Goal: Check status: Check status

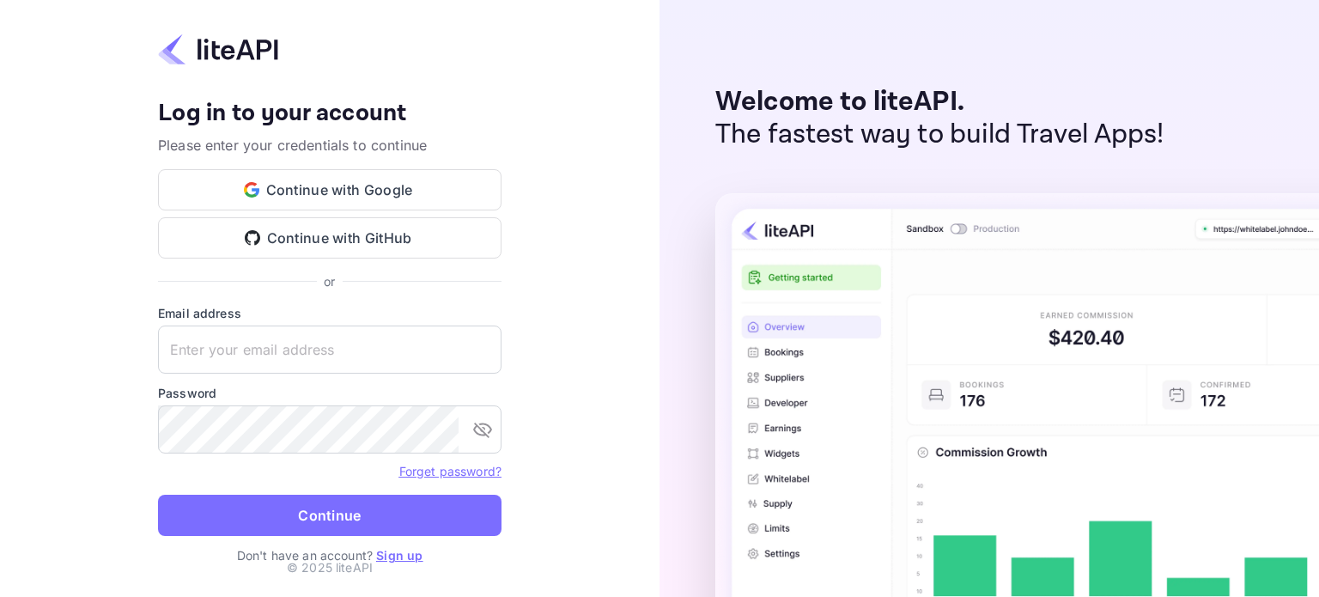
type input "[EMAIL_ADDRESS][DOMAIN_NAME]"
click at [325, 526] on button "Continue" at bounding box center [329, 515] width 343 height 41
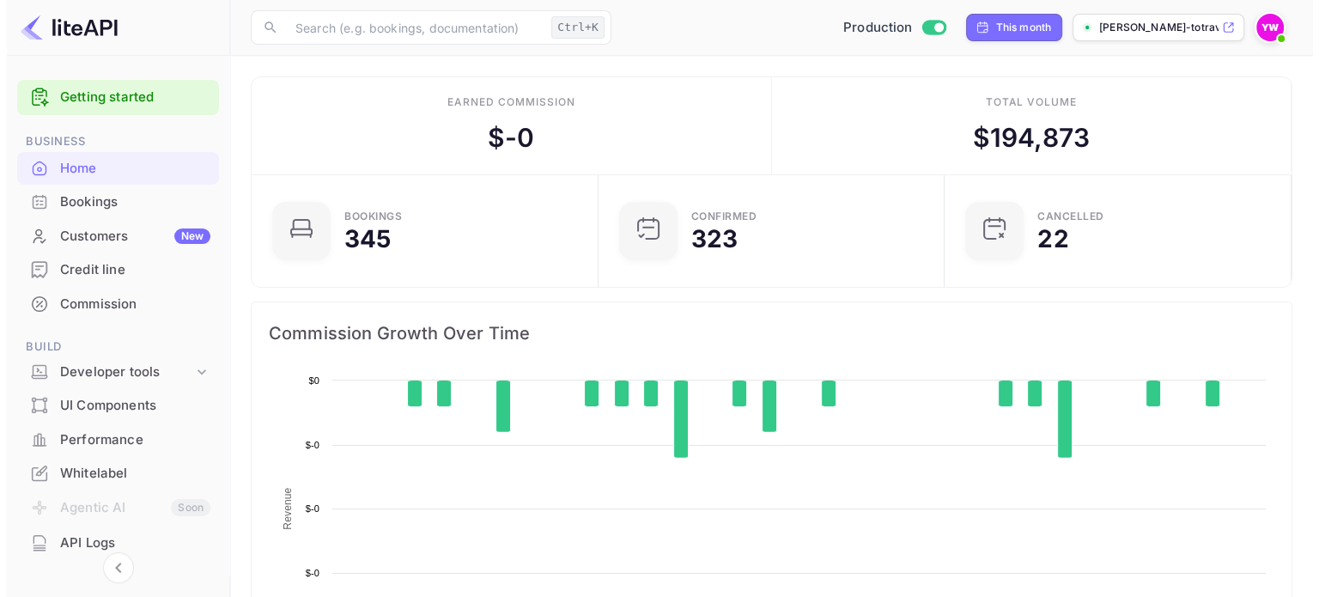
scroll to position [266, 323]
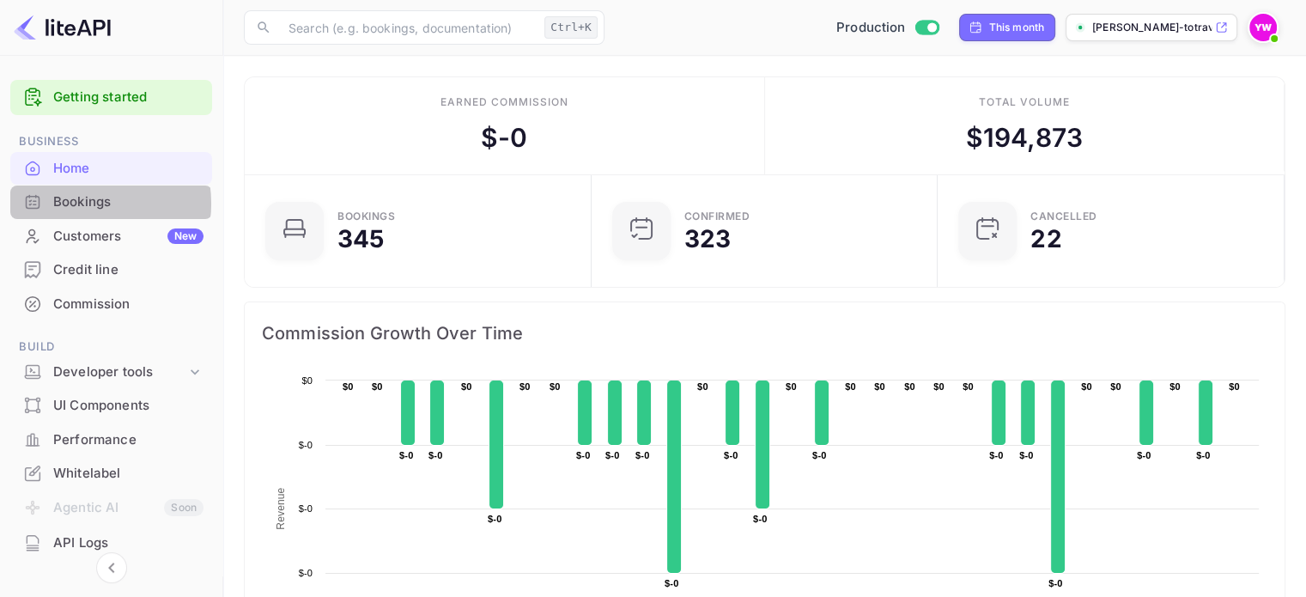
click at [82, 203] on div "Bookings" at bounding box center [128, 202] width 150 height 20
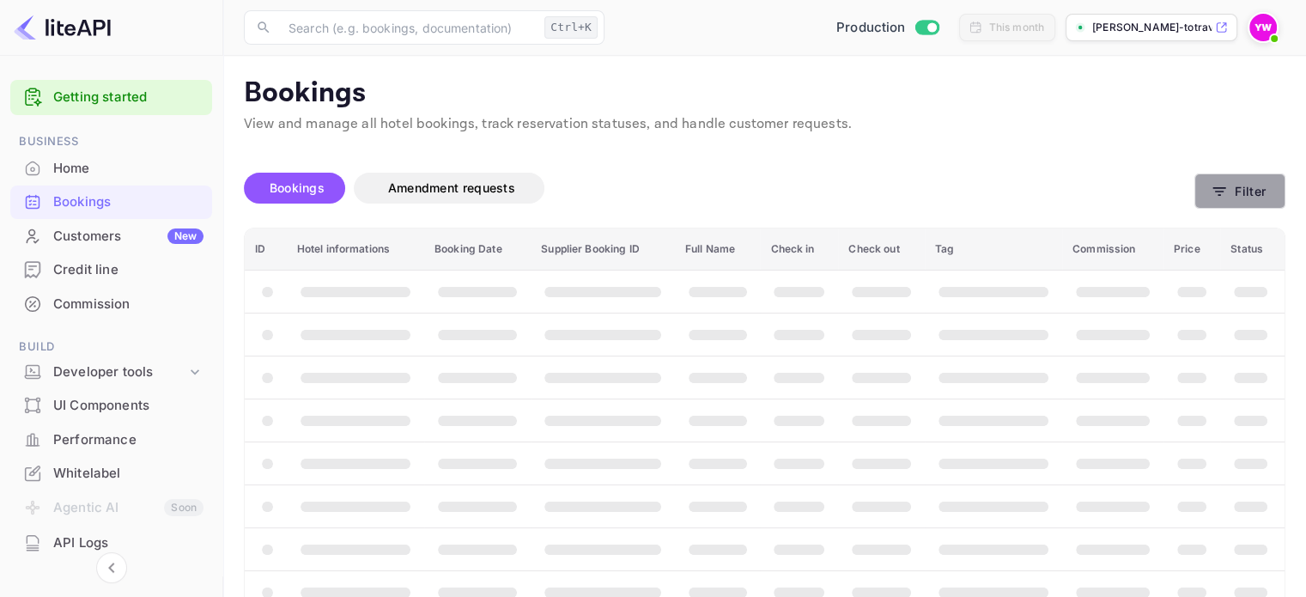
click at [1214, 196] on icon "button" at bounding box center [1219, 191] width 17 height 17
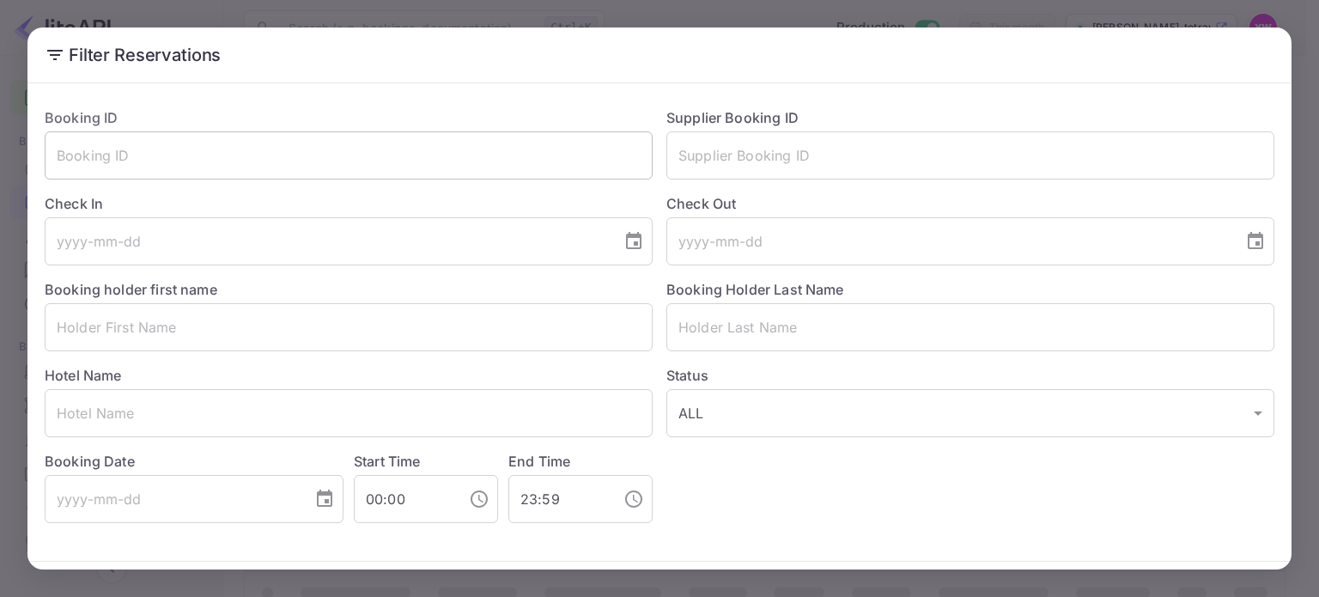
click at [83, 150] on input "text" at bounding box center [349, 155] width 608 height 48
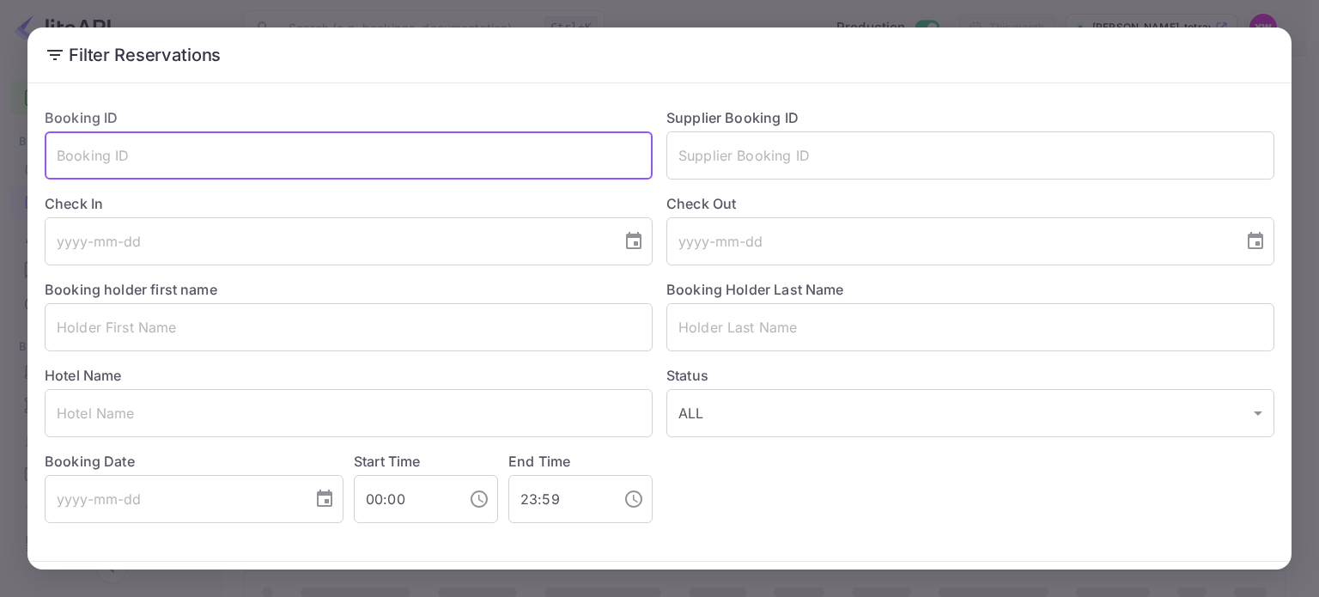
paste input "tNLydl5ib"
type input "tNLydl5ib"
click at [1108, 579] on button "Filter Reservations" at bounding box center [1191, 597] width 167 height 37
